Goal: Use online tool/utility: Utilize a website feature to perform a specific function

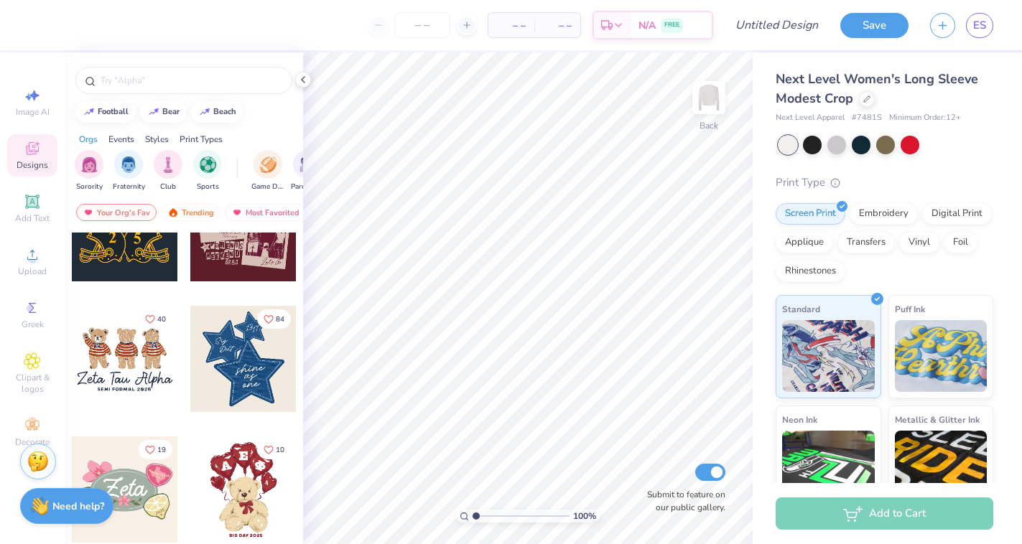
scroll to position [192, 0]
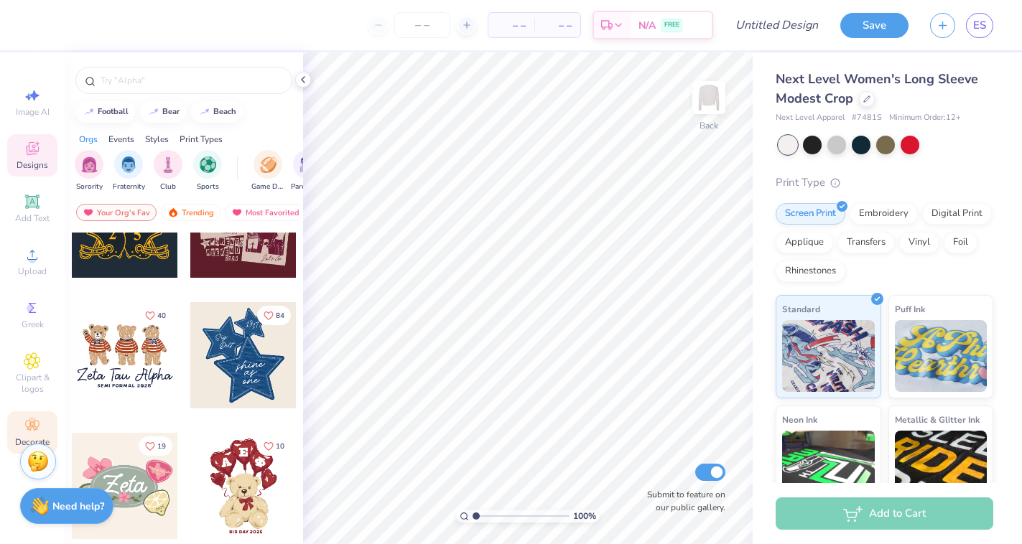
click at [25, 412] on div "Decorate" at bounding box center [32, 432] width 50 height 42
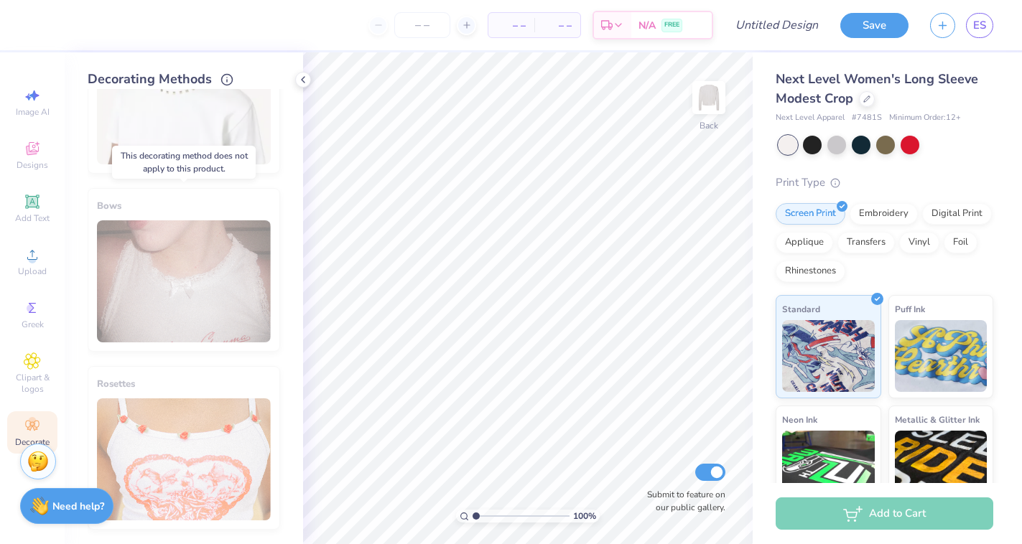
scroll to position [803, 0]
click at [35, 153] on icon at bounding box center [32, 150] width 11 height 9
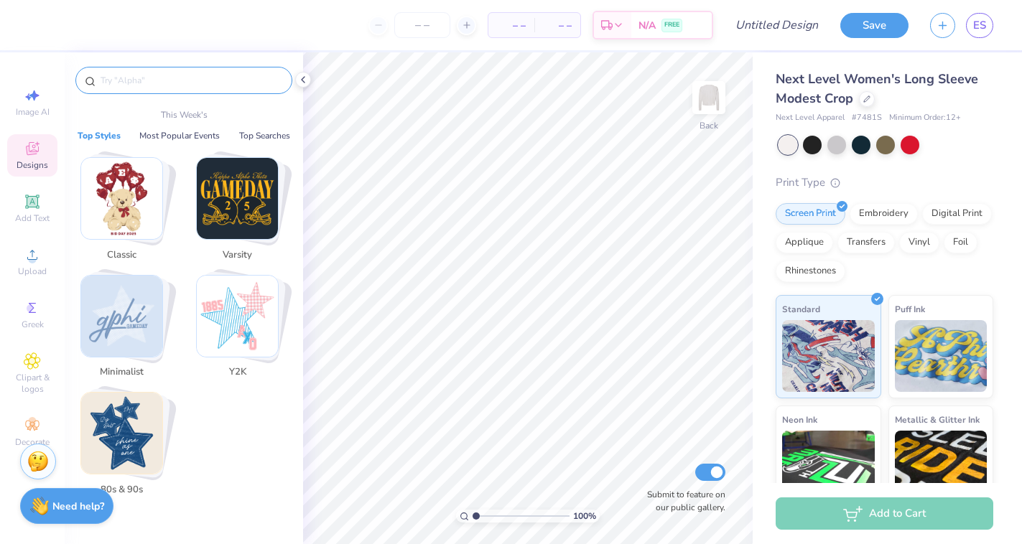
click at [129, 84] on input "text" at bounding box center [191, 80] width 184 height 14
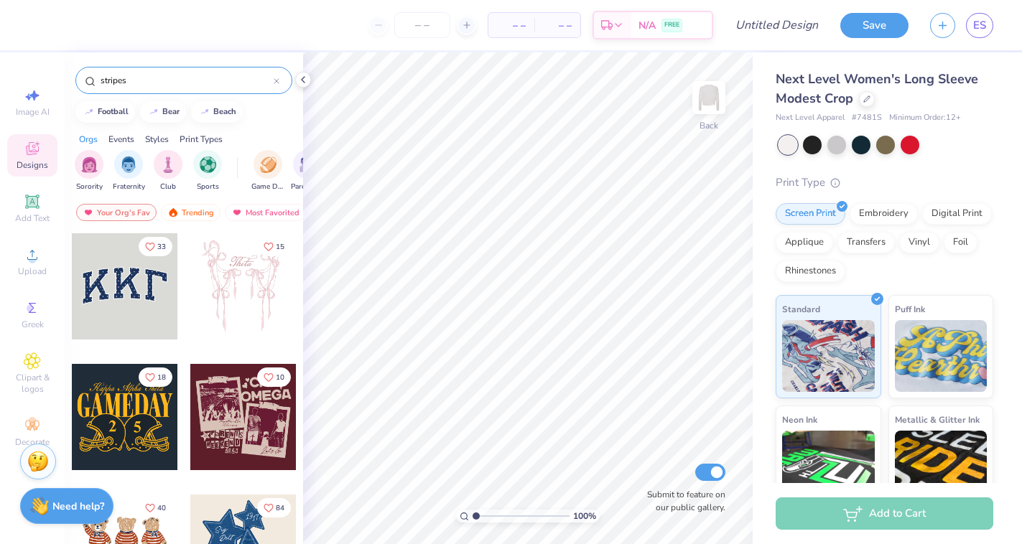
type input "stripes"
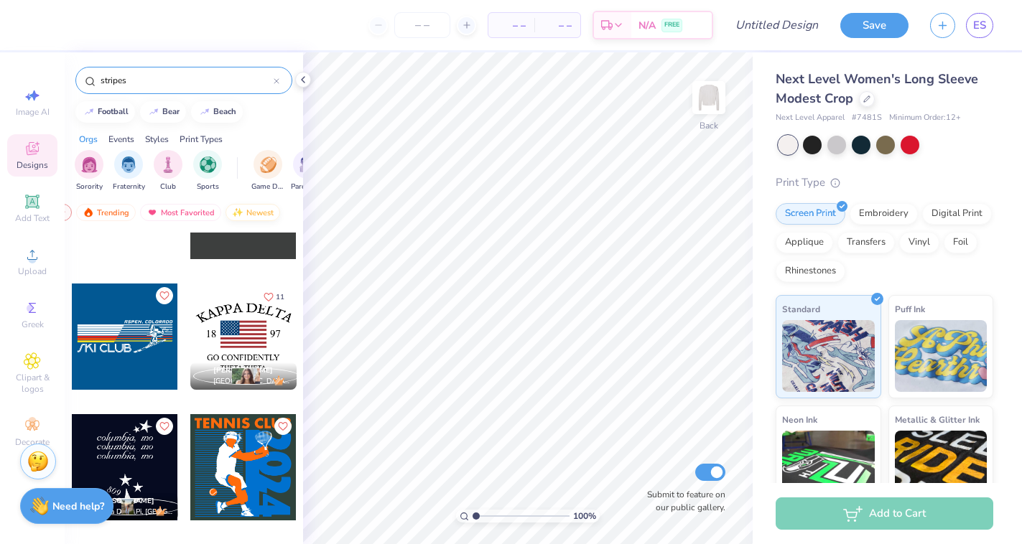
scroll to position [0, 84]
click at [238, 207] on div "Newest" at bounding box center [253, 212] width 55 height 17
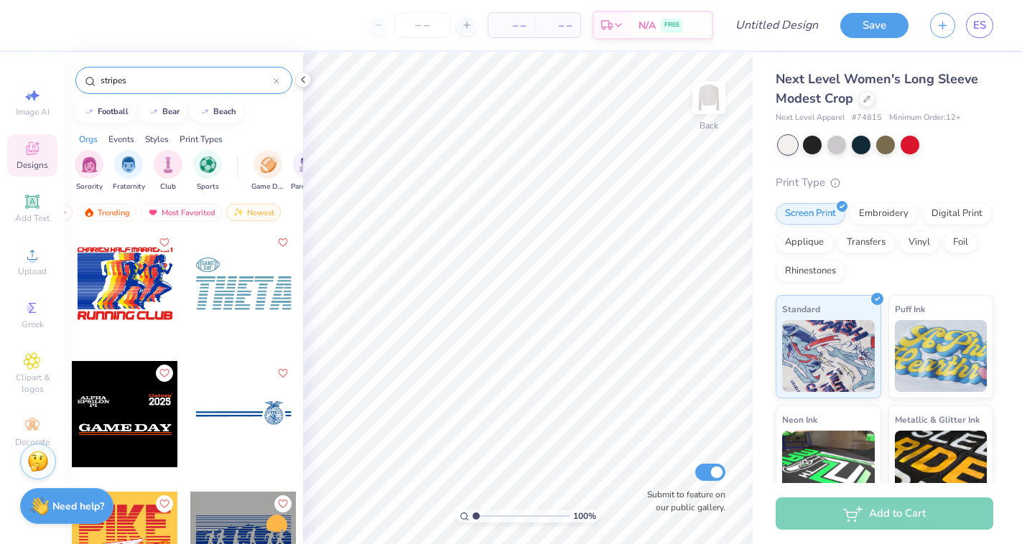
scroll to position [1606, 0]
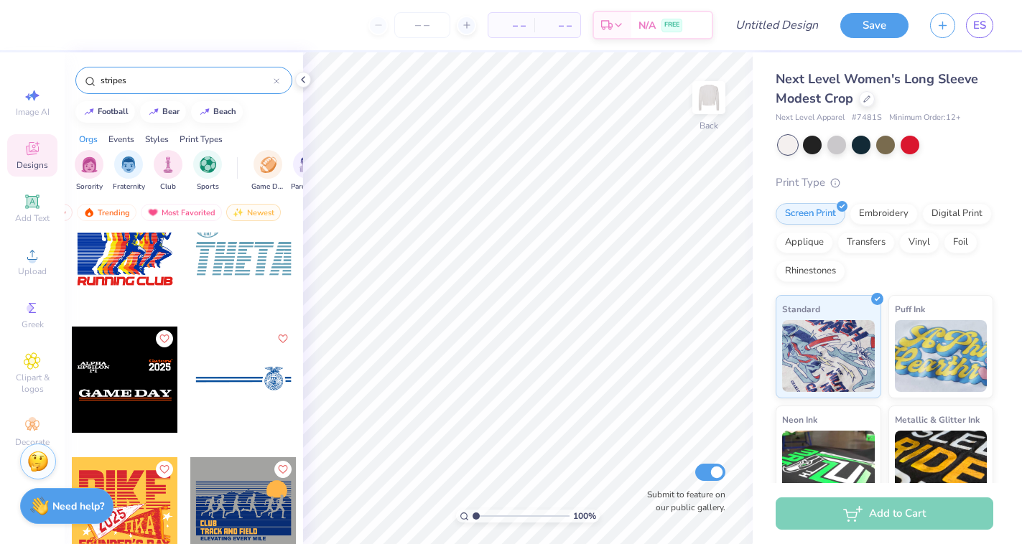
click at [35, 163] on span "Designs" at bounding box center [33, 164] width 32 height 11
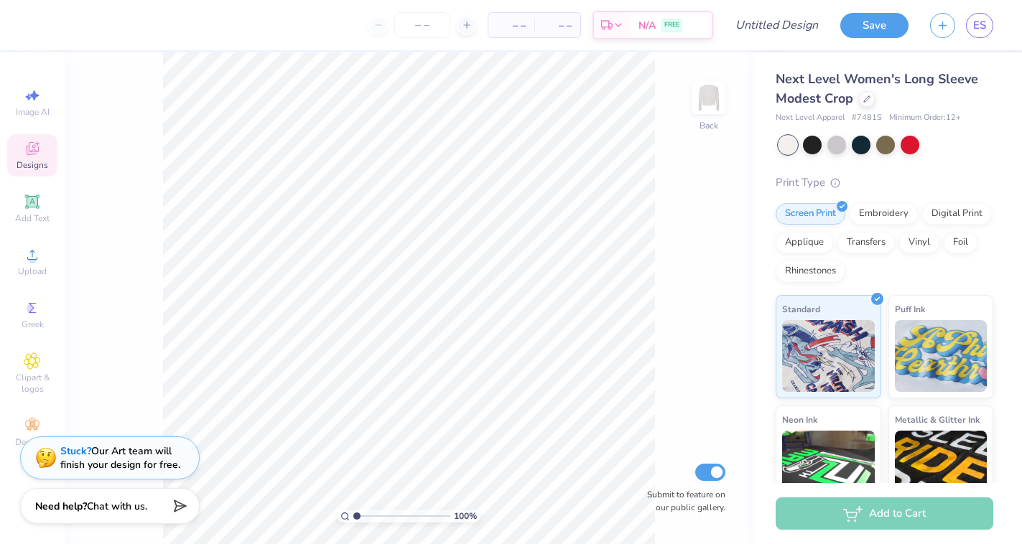
click at [23, 157] on div "Designs" at bounding box center [32, 155] width 50 height 42
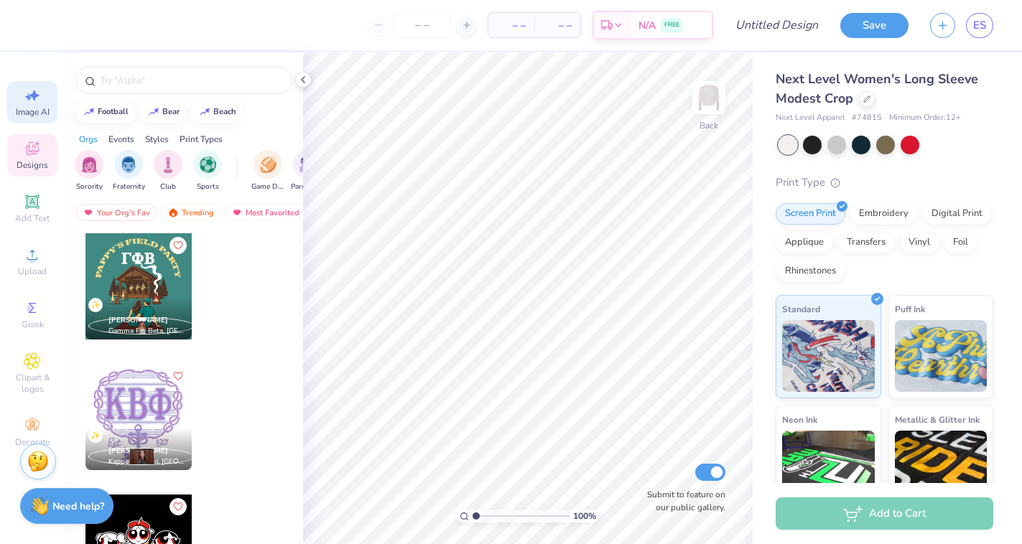
click at [25, 105] on div "Image AI" at bounding box center [32, 102] width 50 height 42
select select "4"
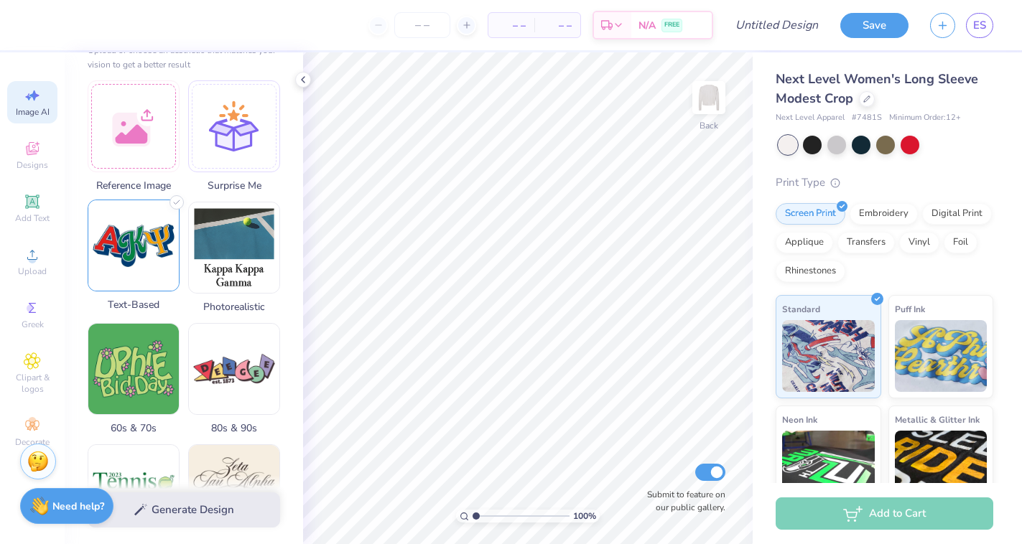
scroll to position [388, 0]
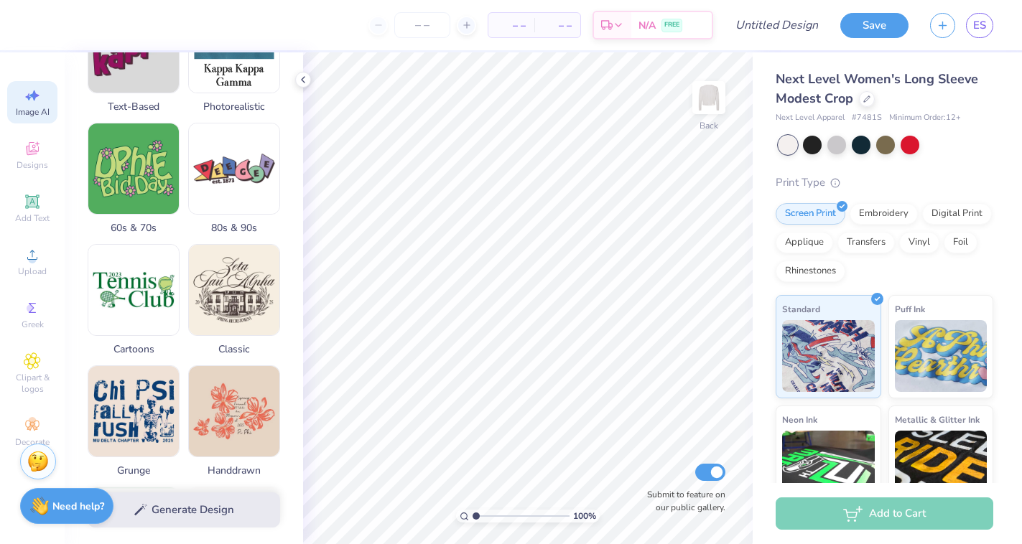
click at [164, 507] on div "Generate Design" at bounding box center [184, 510] width 238 height 70
